Goal: Communication & Community: Share content

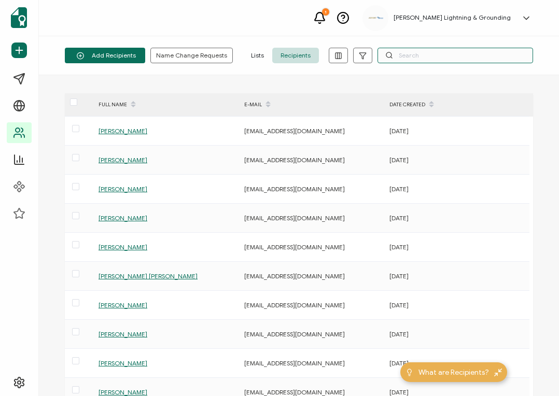
click at [421, 53] on input "text" at bounding box center [456, 56] width 156 height 16
paste input "[EMAIL_ADDRESS][PERSON_NAME][DOMAIN_NAME]"
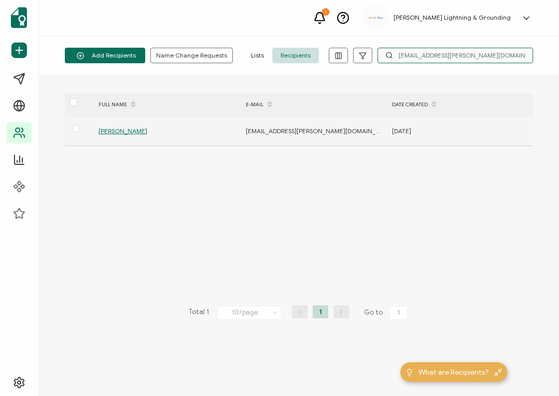
type input "[EMAIL_ADDRESS][PERSON_NAME][DOMAIN_NAME]"
click at [108, 133] on span "[PERSON_NAME]" at bounding box center [123, 131] width 49 height 8
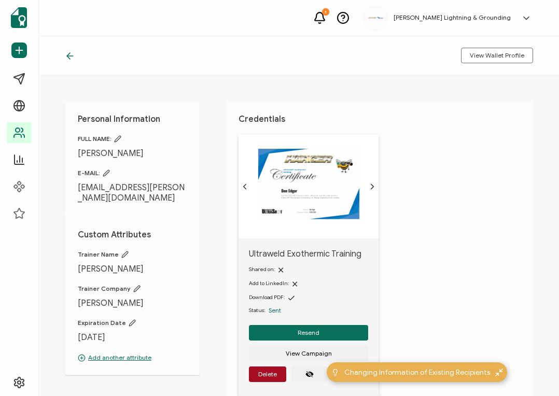
click at [74, 57] on icon at bounding box center [70, 56] width 10 height 10
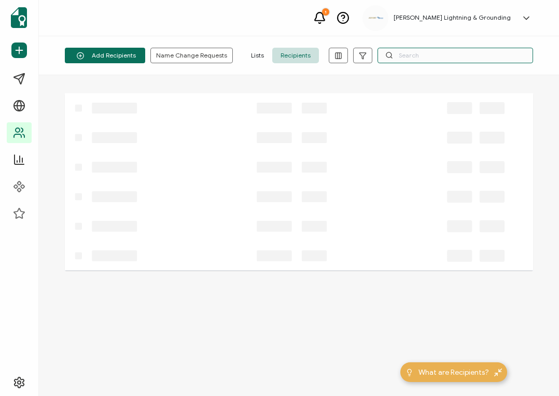
click at [474, 61] on input "text" at bounding box center [456, 56] width 156 height 16
paste input "[EMAIL_ADDRESS][DOMAIN_NAME]"
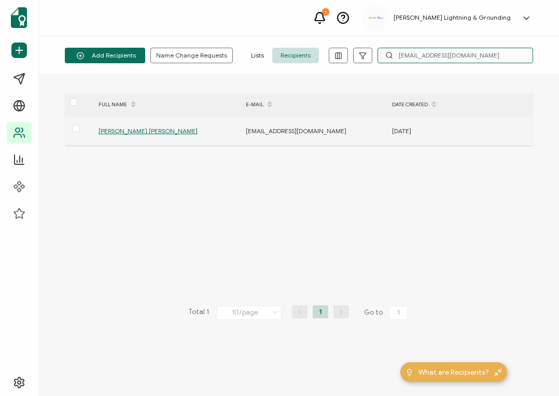
type input "[EMAIL_ADDRESS][DOMAIN_NAME]"
click at [152, 133] on span "[PERSON_NAME] [PERSON_NAME]" at bounding box center [148, 131] width 99 height 8
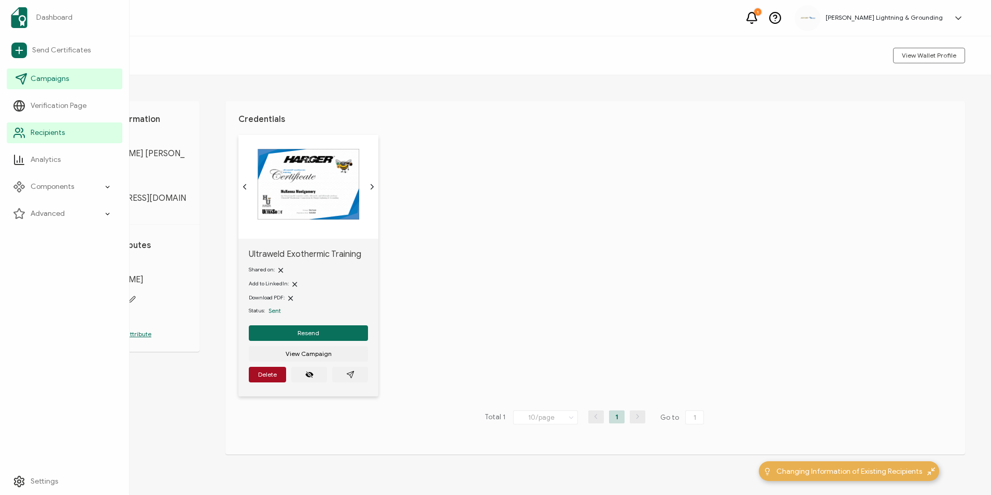
click at [38, 82] on span "Campaigns" at bounding box center [50, 79] width 38 height 10
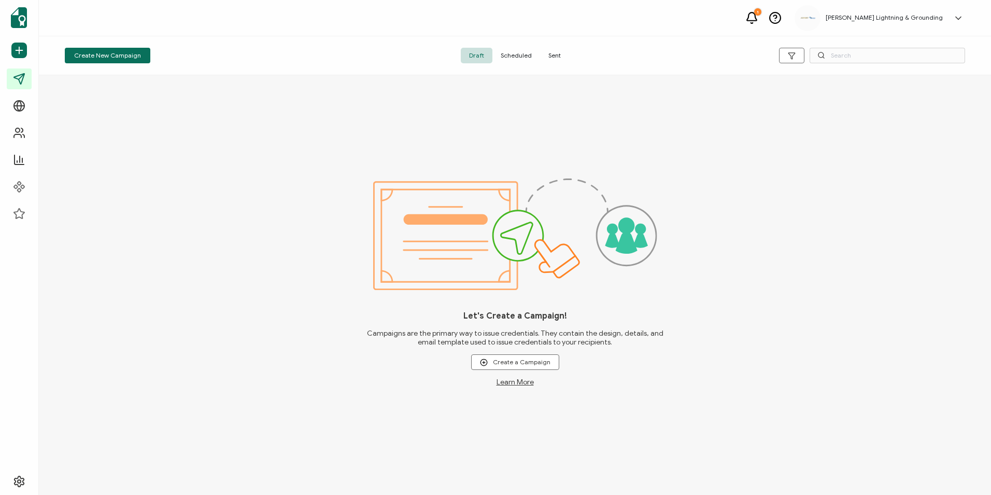
click at [557, 53] on span "Sent" at bounding box center [554, 56] width 29 height 16
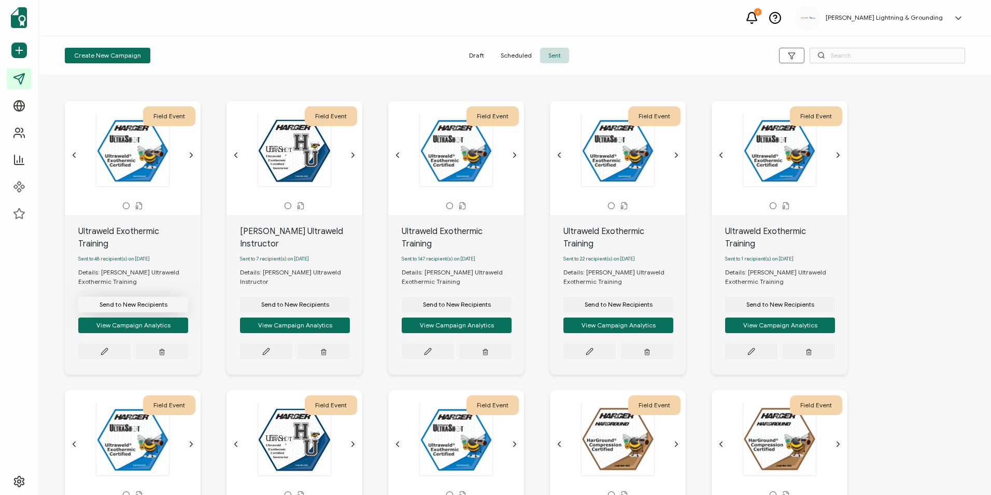
click at [94, 297] on button "Send to New Recipients" at bounding box center [133, 305] width 110 height 16
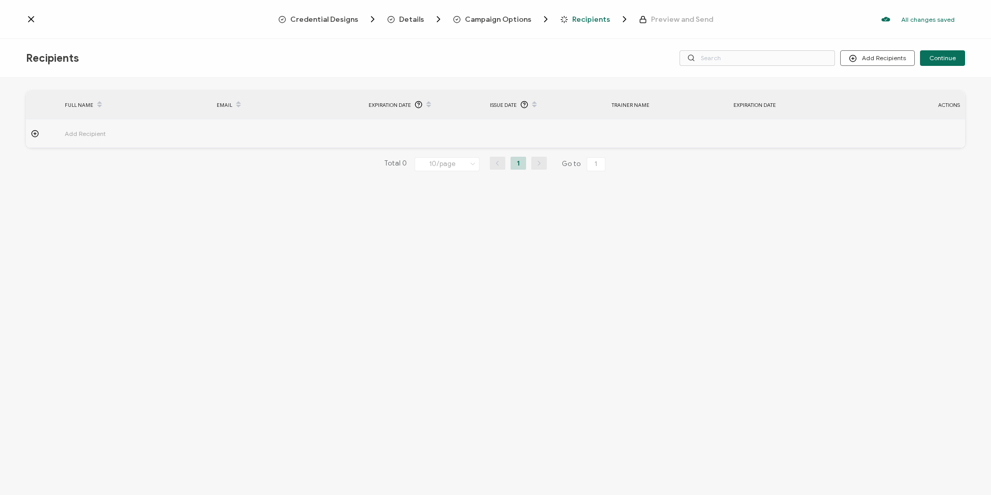
click at [398, 23] on div "Details" at bounding box center [404, 19] width 34 height 10
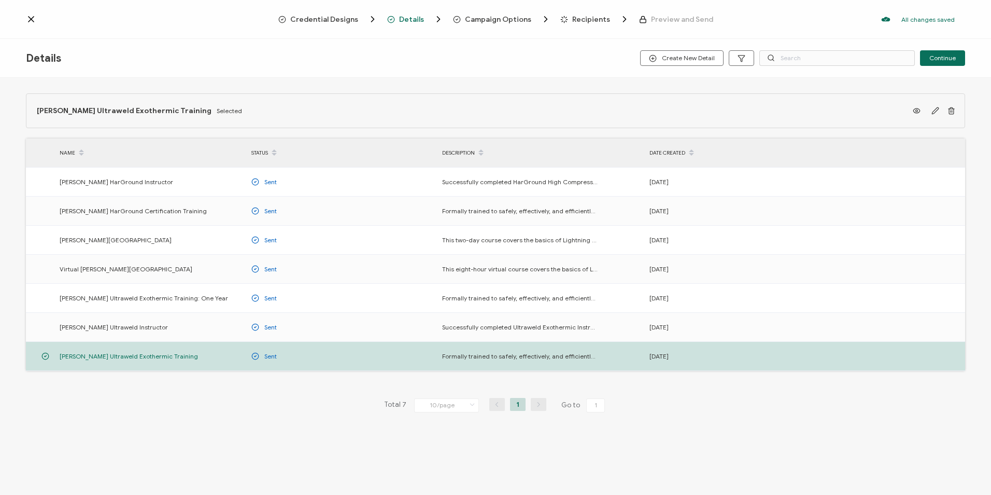
click at [473, 17] on span "Campaign Options" at bounding box center [498, 20] width 66 height 8
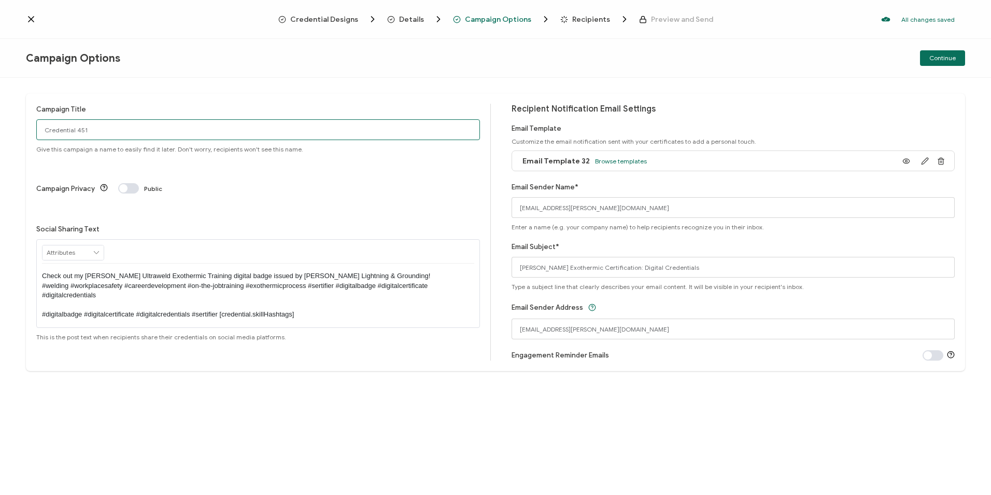
click at [125, 134] on input "Credential 451" at bounding box center [258, 129] width 444 height 21
drag, startPoint x: 103, startPoint y: 132, endPoint x: 31, endPoint y: 128, distance: 72.7
click at [31, 128] on div "Campaign Title Credential 451 Give this campaign a name to easily find it later…" at bounding box center [496, 231] width 940 height 277
type input "Ultraweld Exothermic Training"
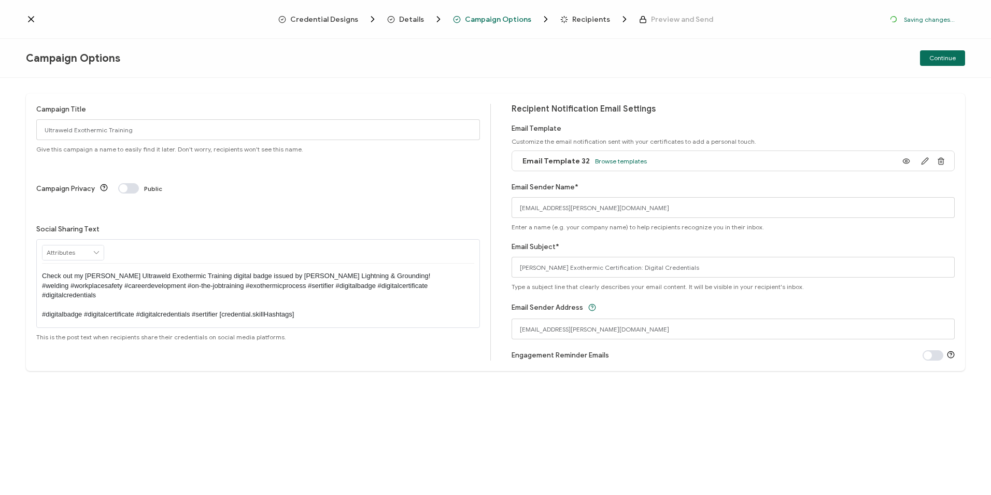
click at [558, 12] on div at bounding box center [521, 11] width 207 height 3
click at [558, 16] on span "Recipients" at bounding box center [591, 20] width 38 height 8
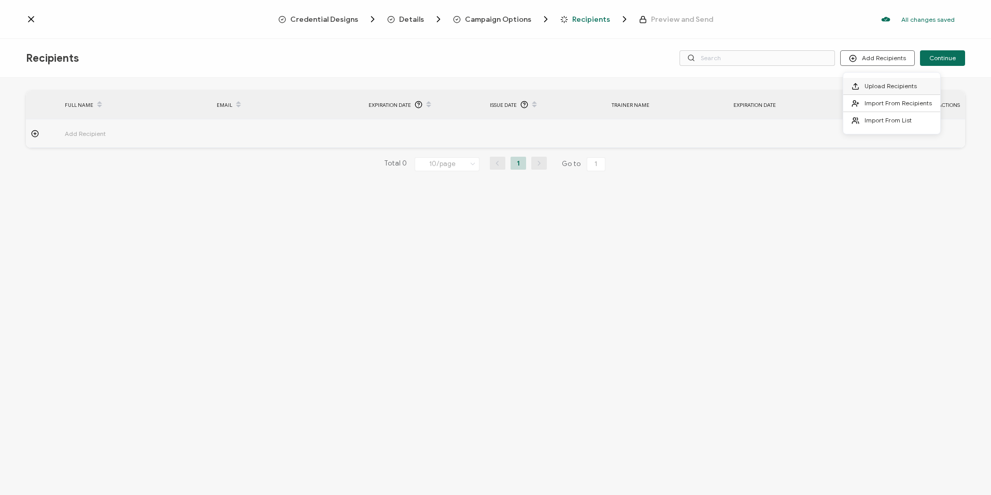
click at [558, 80] on li "Upload Recipients" at bounding box center [892, 86] width 97 height 17
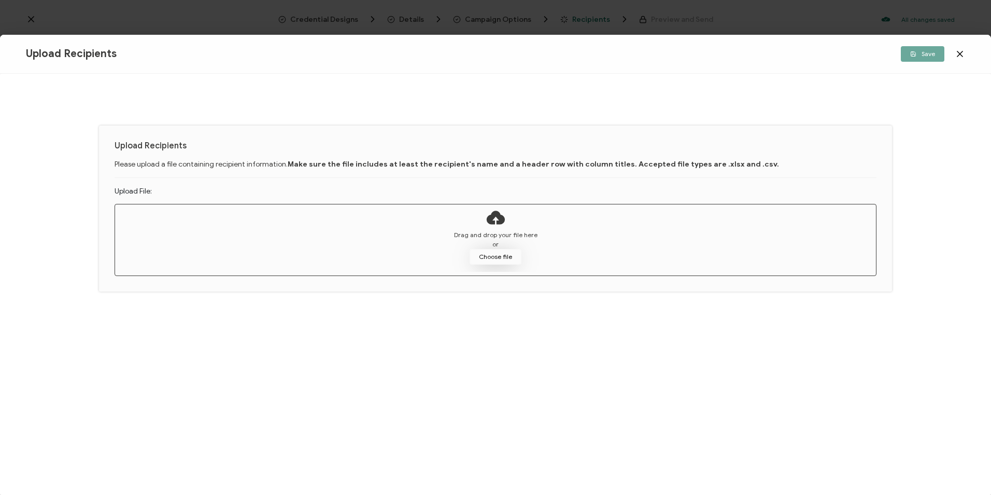
click at [506, 255] on button "Choose file" at bounding box center [496, 257] width 52 height 16
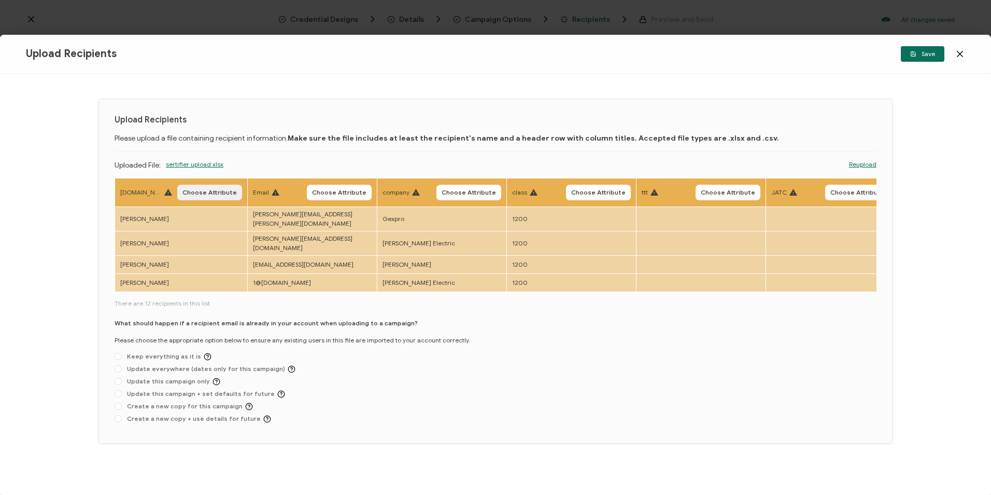
click at [208, 198] on button "Choose Attribute" at bounding box center [209, 193] width 65 height 16
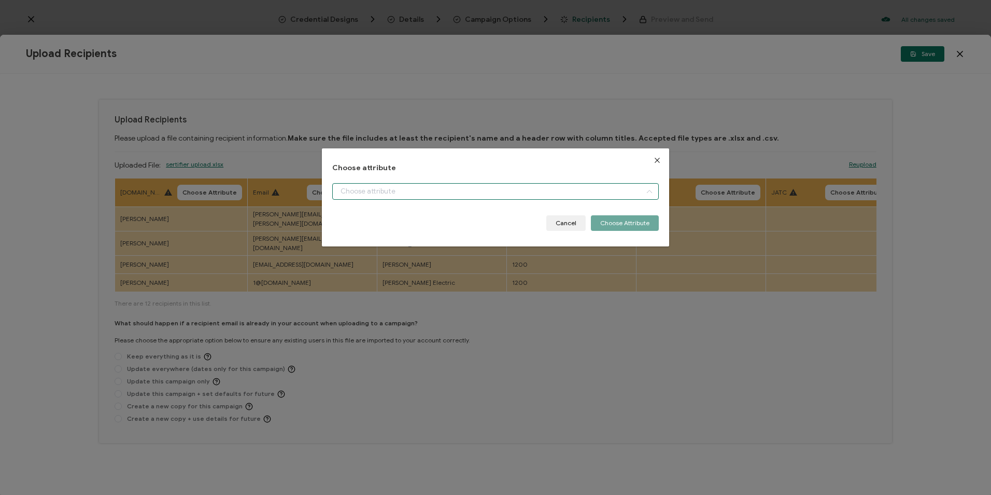
click at [404, 197] on input "dialog" at bounding box center [495, 191] width 326 height 17
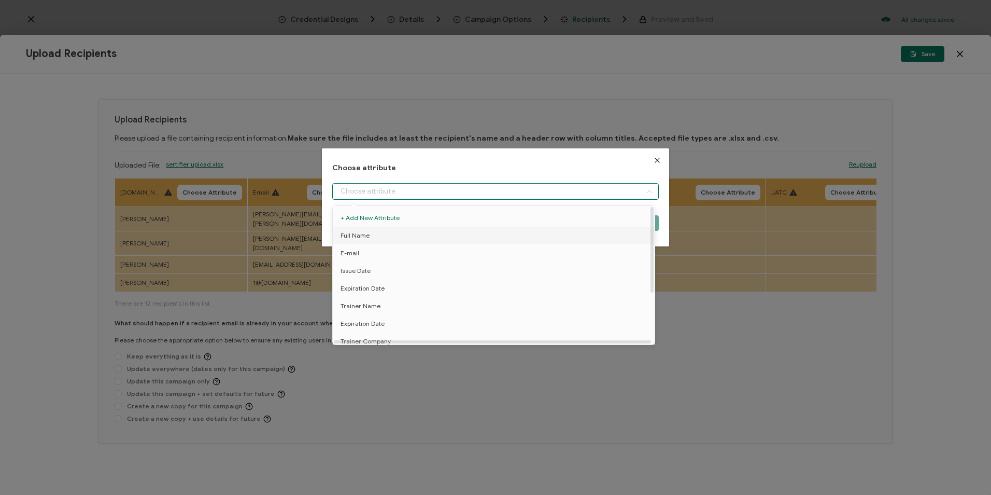
click at [402, 235] on li "Full Name" at bounding box center [495, 236] width 331 height 18
type input "Full Name"
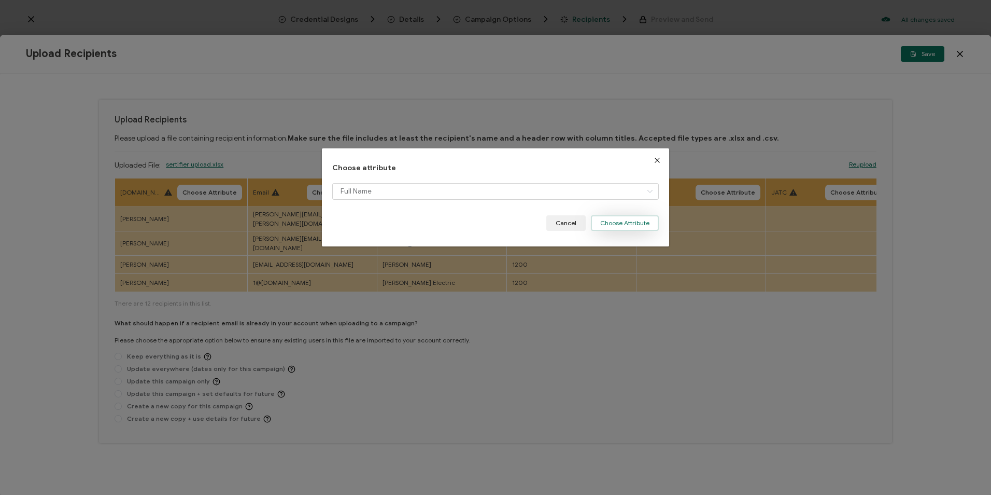
click at [558, 223] on button "Choose Attribute" at bounding box center [625, 223] width 68 height 16
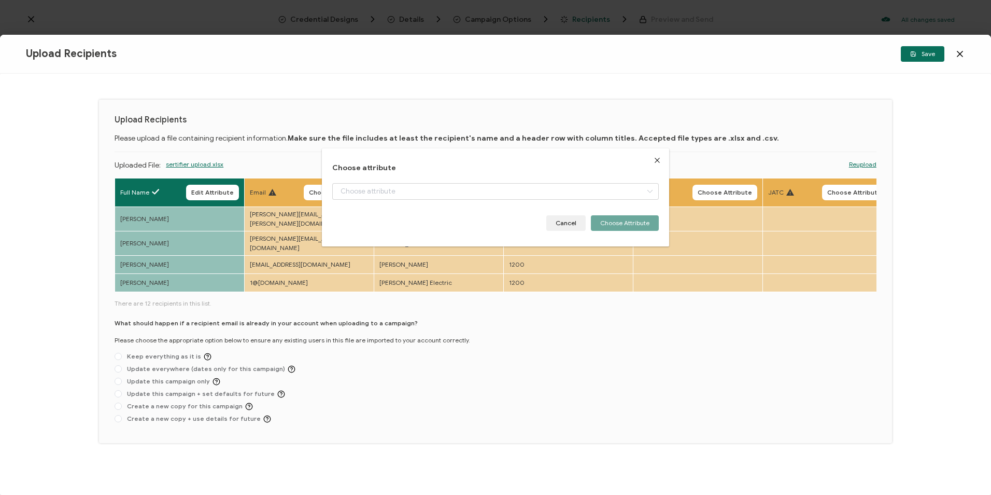
click at [338, 191] on span "Choose Attribute" at bounding box center [336, 192] width 54 height 6
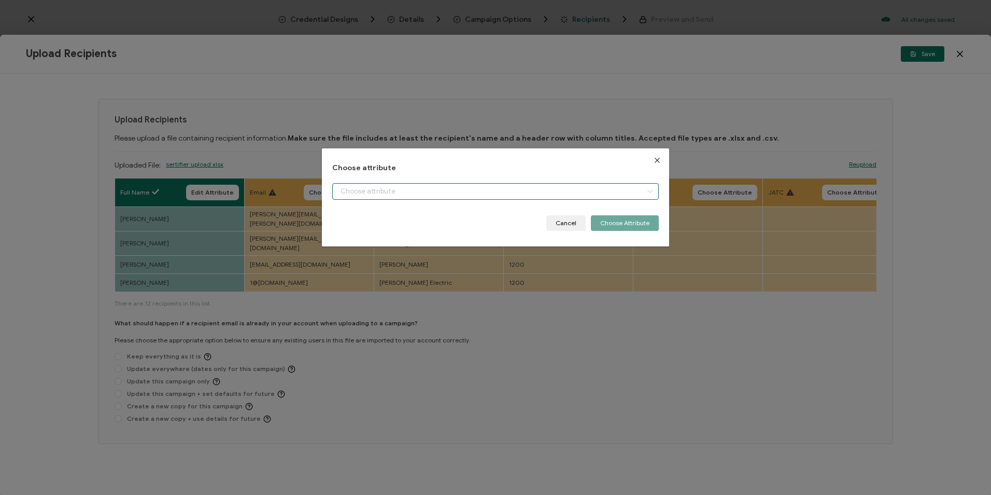
click at [371, 199] on input "dialog" at bounding box center [495, 191] width 326 height 17
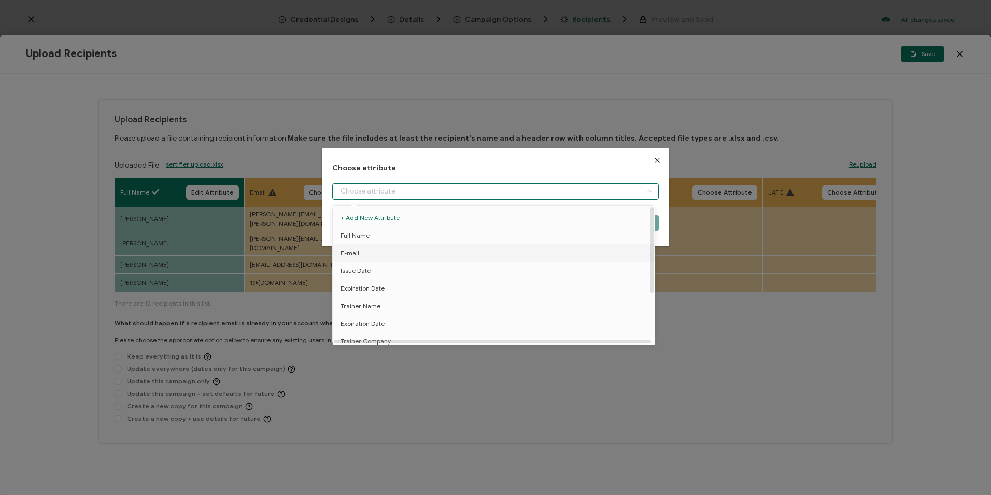
click at [381, 252] on li "E-mail" at bounding box center [495, 253] width 331 height 18
type input "E-mail"
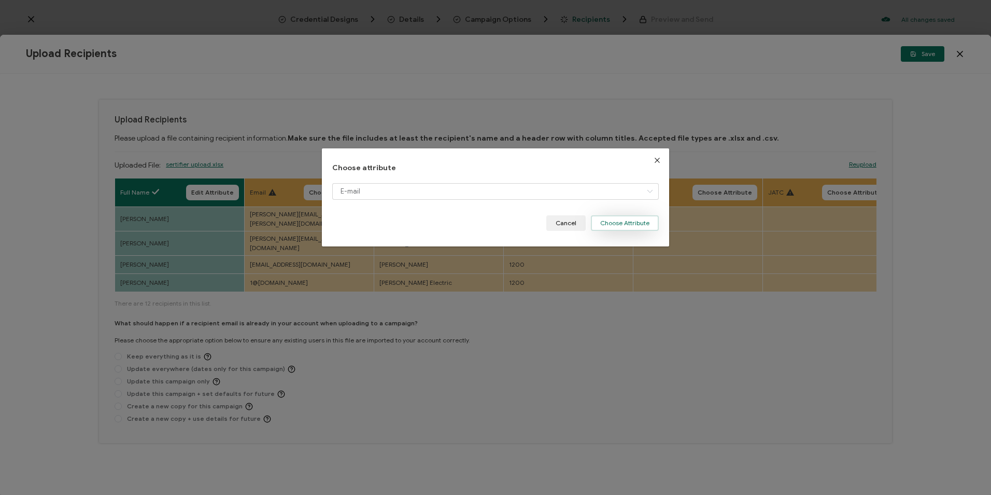
click at [558, 225] on button "Choose Attribute" at bounding box center [625, 223] width 68 height 16
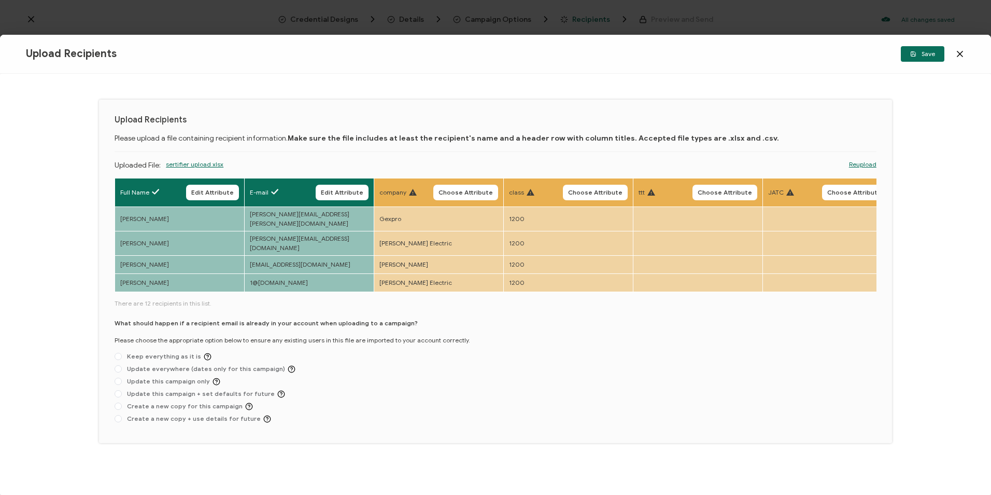
scroll to position [0, 535]
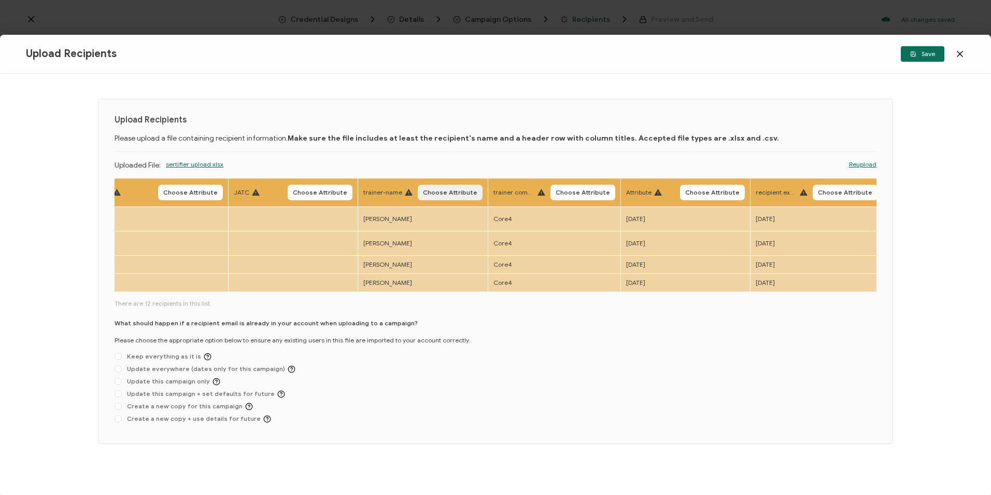
click at [466, 195] on span "Choose Attribute" at bounding box center [450, 192] width 54 height 6
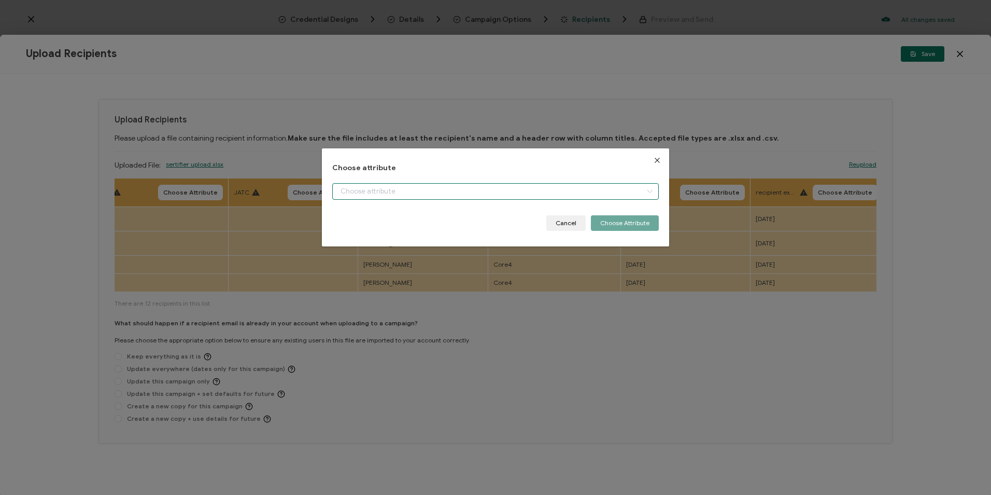
click at [466, 195] on input "dialog" at bounding box center [495, 191] width 326 height 17
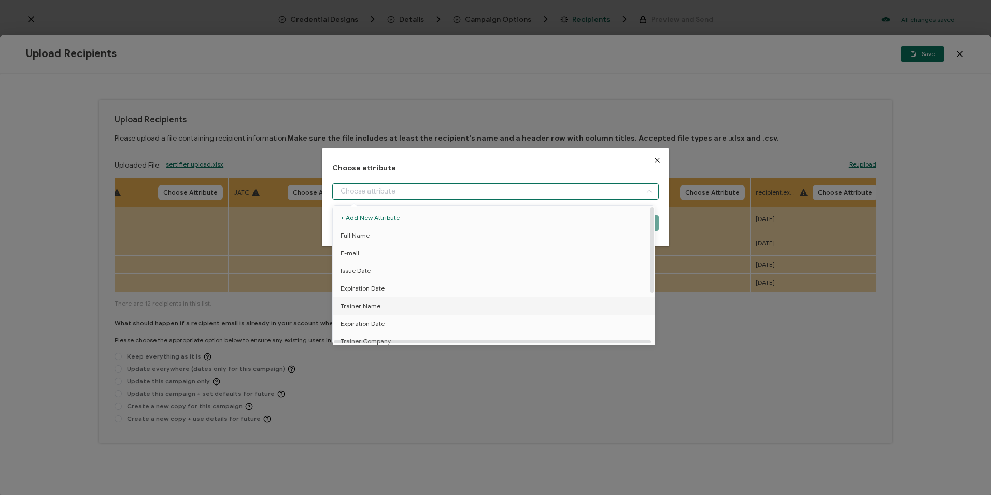
click at [418, 301] on li "Trainer Name" at bounding box center [495, 306] width 331 height 18
type input "Trainer Name"
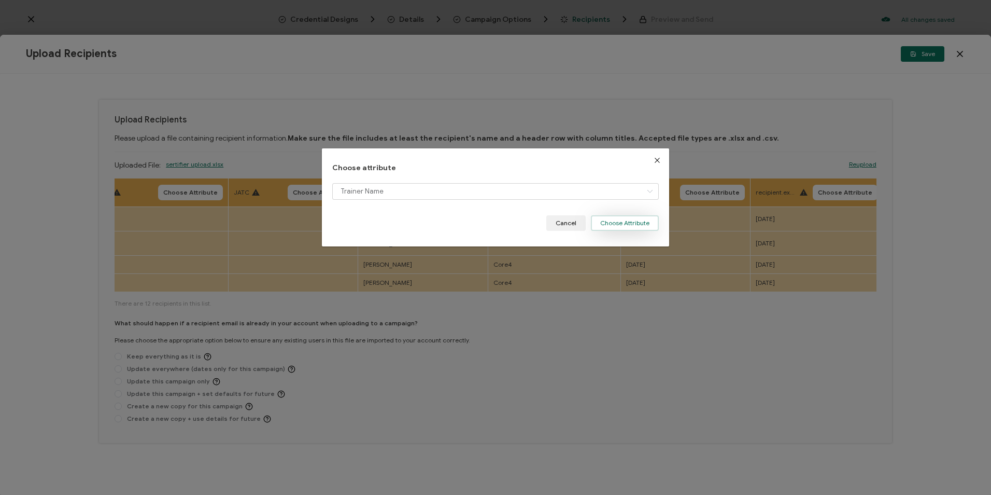
click at [558, 217] on button "Choose Attribute" at bounding box center [625, 223] width 68 height 16
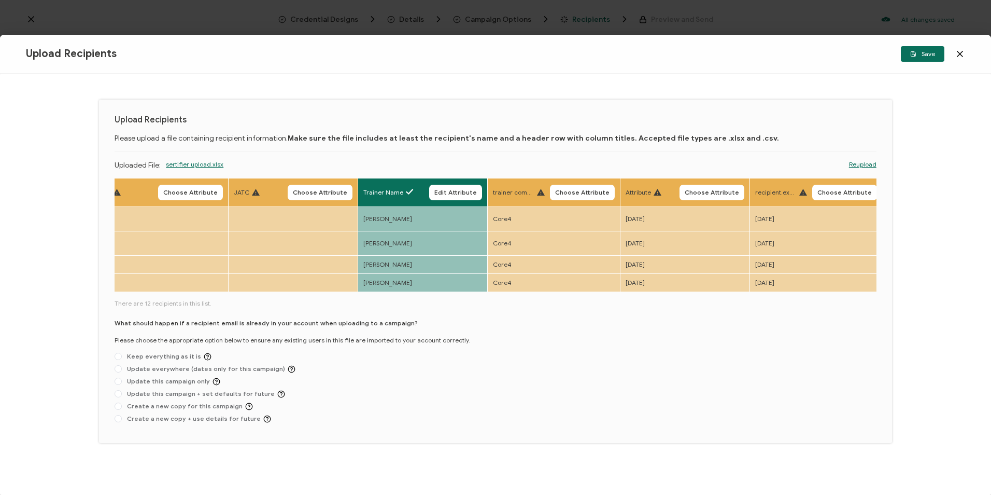
click at [558, 195] on span "Choose Attribute" at bounding box center [845, 192] width 54 height 6
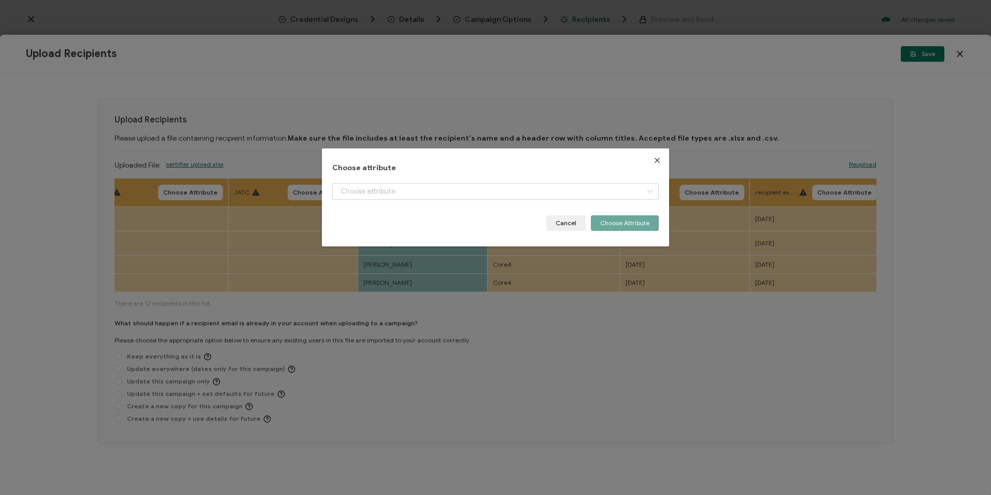
click at [517, 200] on div "dialog" at bounding box center [495, 199] width 326 height 32
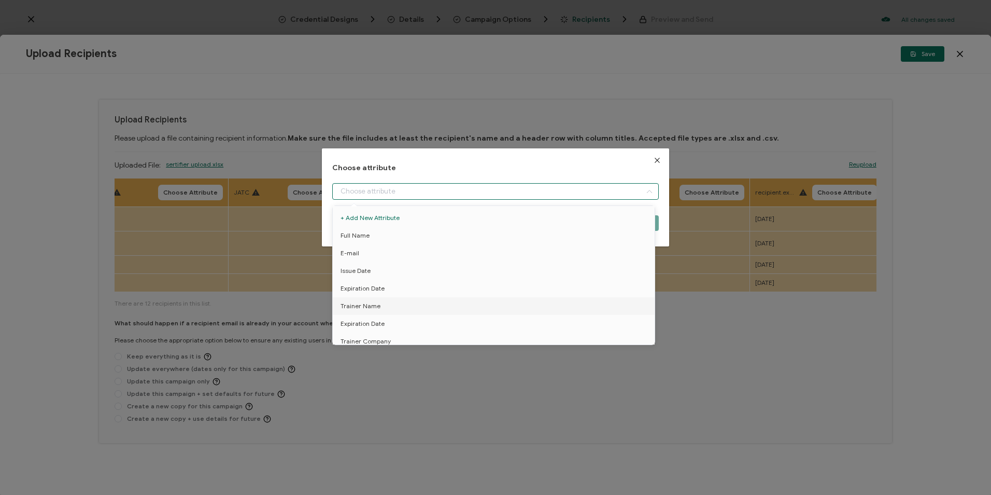
click at [513, 196] on input "dialog" at bounding box center [495, 191] width 326 height 17
click at [387, 324] on li "Expiration Date" at bounding box center [495, 324] width 331 height 18
type input "Expiration Date"
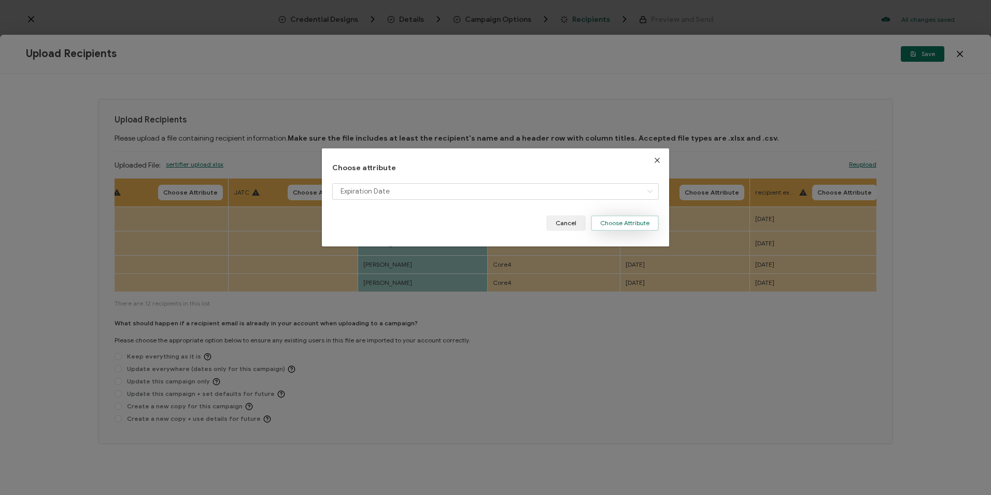
click at [558, 215] on button "Choose Attribute" at bounding box center [625, 223] width 68 height 16
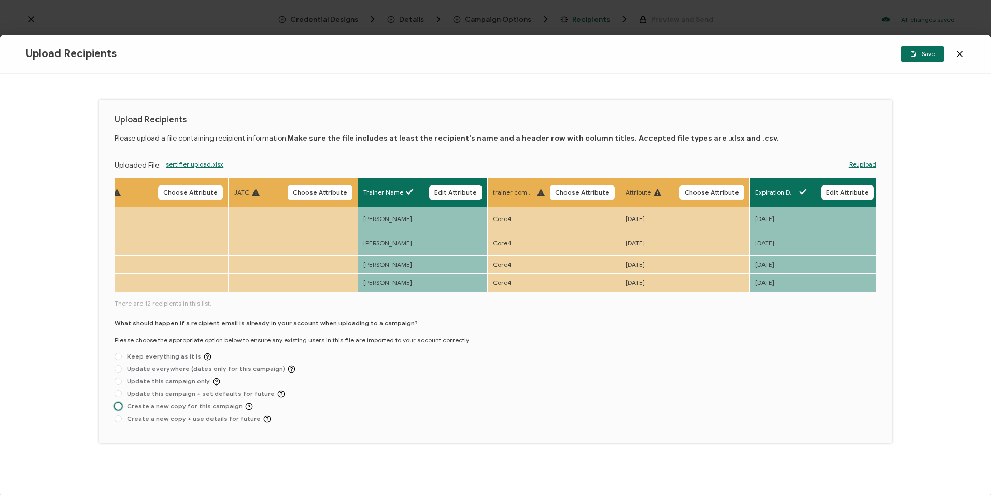
click at [232, 396] on span "Create a new copy for this campaign" at bounding box center [187, 406] width 131 height 8
click at [122, 396] on input "Create a new copy for this campaign" at bounding box center [118, 406] width 7 height 8
radio input "true"
click at [558, 55] on span "Save" at bounding box center [923, 54] width 25 height 6
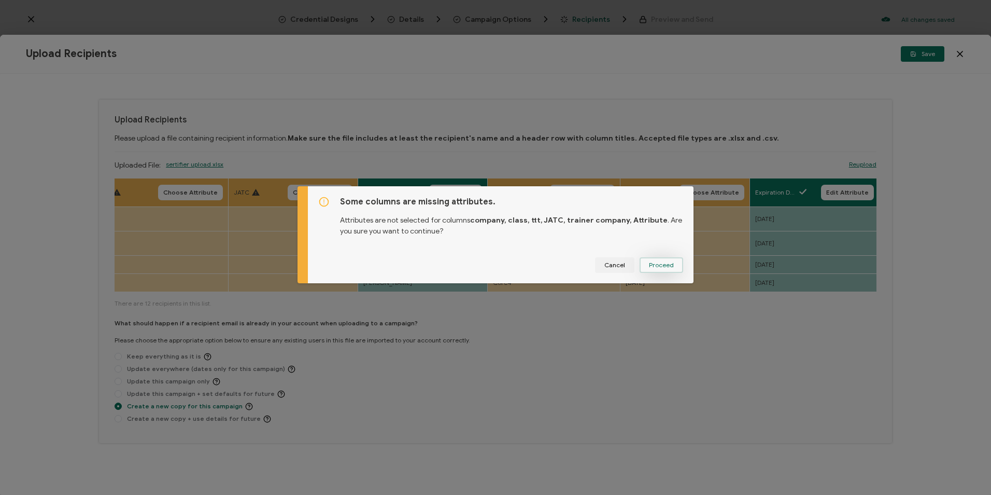
click at [558, 262] on span "Proceed" at bounding box center [661, 265] width 25 height 6
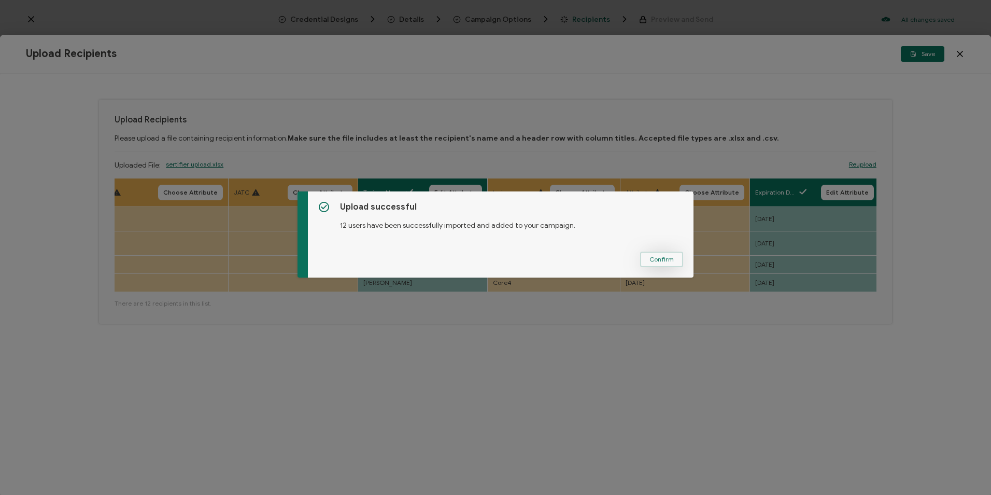
click at [558, 256] on span "Confirm" at bounding box center [662, 259] width 24 height 6
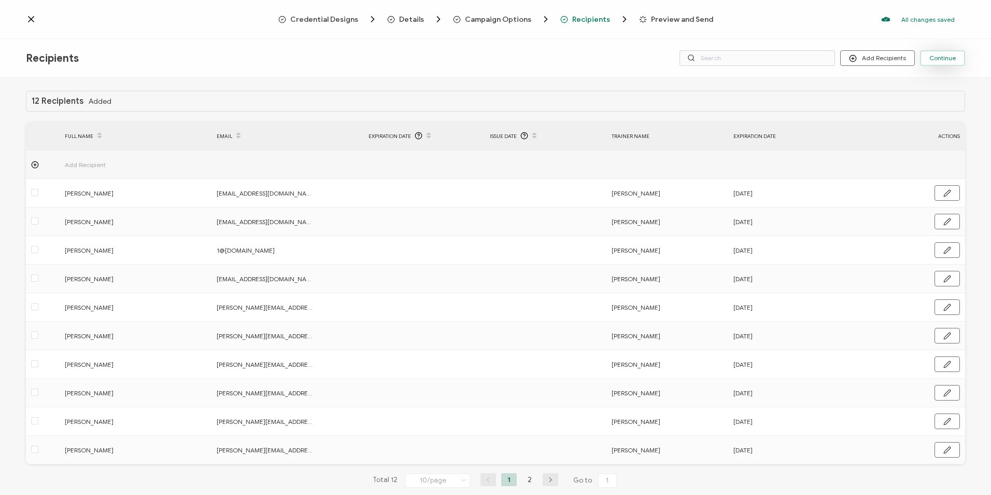
click at [558, 55] on span "Continue" at bounding box center [943, 58] width 26 height 6
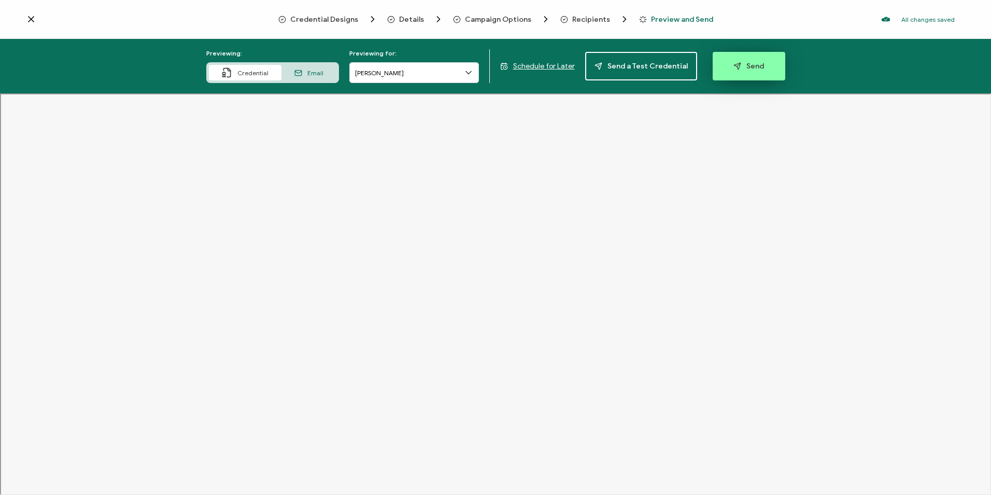
click at [558, 60] on button "Send" at bounding box center [749, 66] width 73 height 29
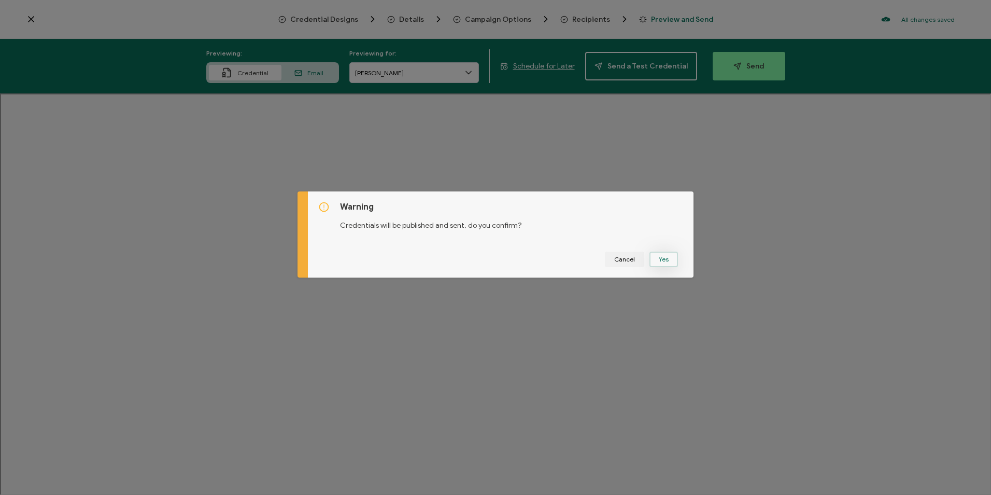
click at [558, 262] on button "Yes" at bounding box center [664, 260] width 29 height 16
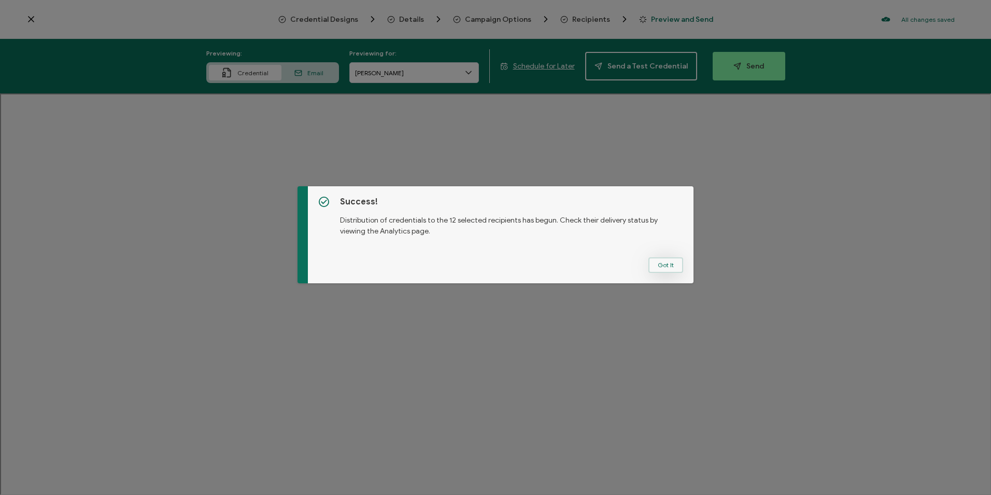
click at [558, 262] on button "Got It" at bounding box center [666, 265] width 35 height 16
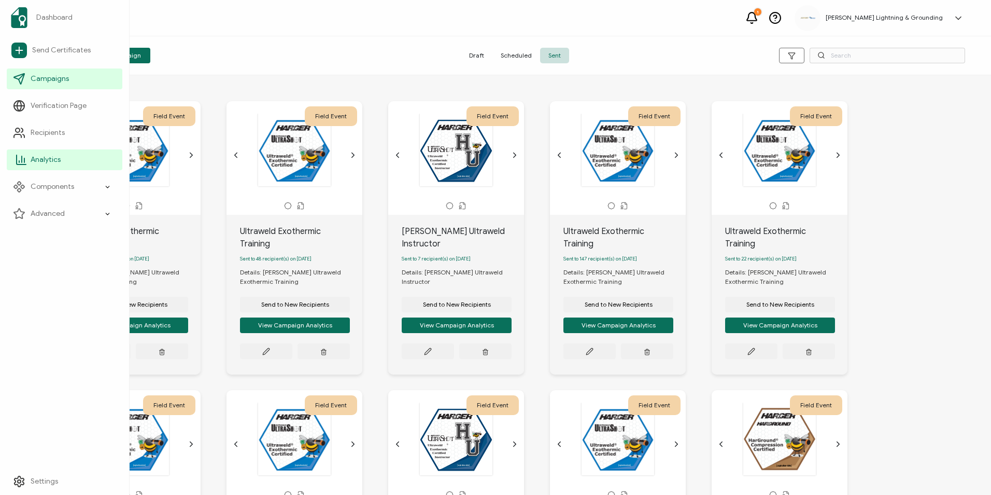
click at [26, 157] on icon at bounding box center [21, 159] width 12 height 12
